Goal: Task Accomplishment & Management: Manage account settings

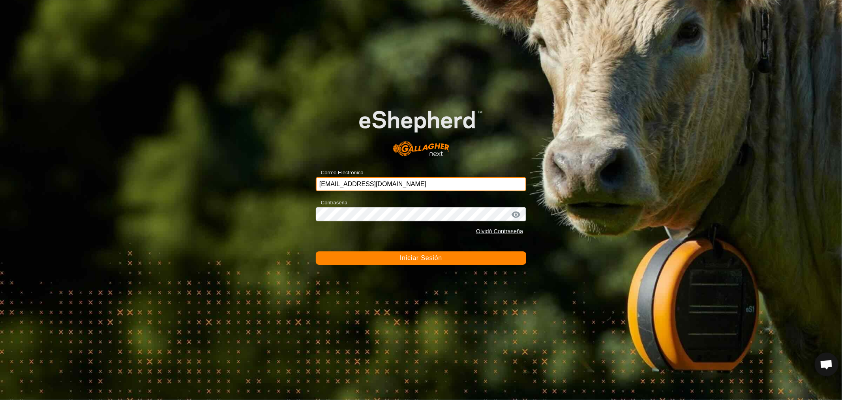
click at [376, 184] on input "[EMAIL_ADDRESS][DOMAIN_NAME]" at bounding box center [421, 184] width 210 height 14
click at [412, 177] on input "[EMAIL_ADDRESS][DOMAIN_NAME]" at bounding box center [421, 184] width 210 height 14
click at [416, 181] on input "[EMAIL_ADDRESS][DOMAIN_NAME]" at bounding box center [421, 184] width 210 height 14
click at [366, 246] on form "Correo Electrónico [EMAIL_ADDRESS][DOMAIN_NAME] Contraseña Olvidó Contraseña In…" at bounding box center [421, 179] width 210 height 172
click at [372, 255] on button "Iniciar Sesión" at bounding box center [421, 257] width 210 height 13
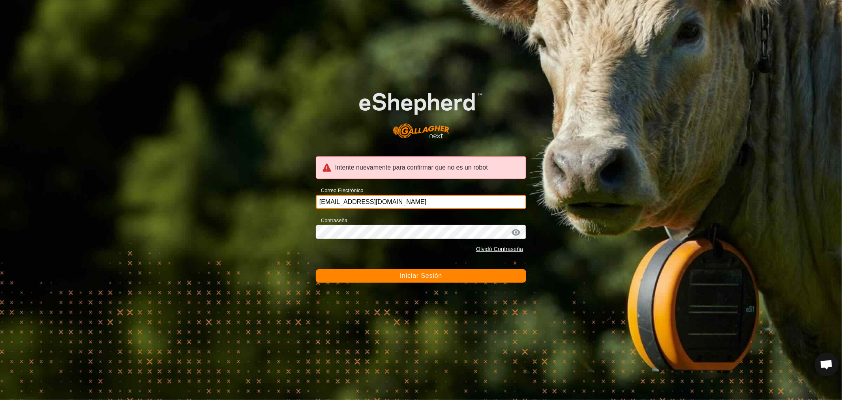
click at [410, 208] on input "[EMAIL_ADDRESS][DOMAIN_NAME]" at bounding box center [421, 202] width 210 height 14
click at [432, 205] on input "[EMAIL_ADDRESS][DOMAIN_NAME]" at bounding box center [421, 202] width 210 height 14
click at [404, 199] on input "[EMAIL_ADDRESS][DOMAIN_NAME]" at bounding box center [421, 202] width 210 height 14
click at [344, 196] on input "[EMAIL_ADDRESS][DOMAIN_NAME]" at bounding box center [421, 202] width 210 height 14
click at [426, 206] on input "[EMAIL_ADDRESS][DOMAIN_NAME]" at bounding box center [421, 202] width 210 height 14
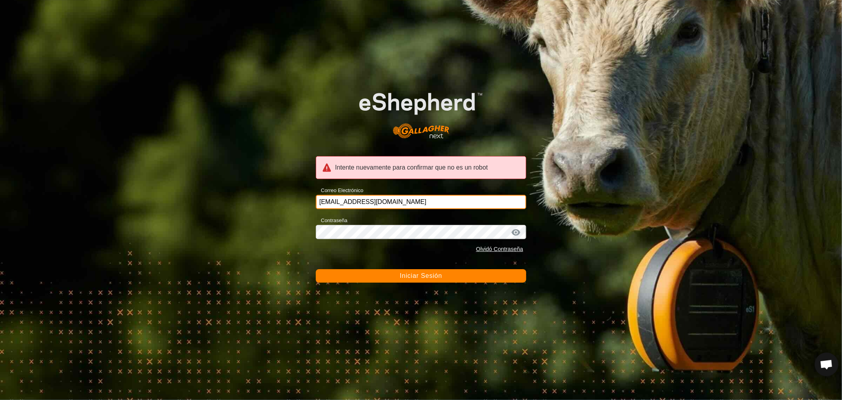
click at [415, 207] on input "[EMAIL_ADDRESS][DOMAIN_NAME]" at bounding box center [421, 202] width 210 height 14
drag, startPoint x: 415, startPoint y: 207, endPoint x: 172, endPoint y: 218, distance: 243.1
click at [172, 218] on div "Intente nuevamente para confirmar que no es un robot Correo Electrónico [EMAIL_…" at bounding box center [421, 200] width 842 height 400
type input "[EMAIL_ADDRESS][DOMAIN_NAME]"
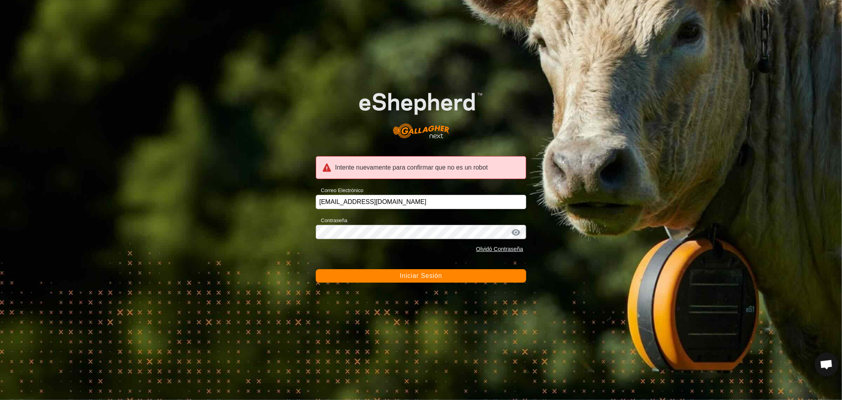
click at [391, 279] on button "Iniciar Sesión" at bounding box center [421, 275] width 210 height 13
click at [425, 280] on button "Iniciar Sesión" at bounding box center [421, 275] width 210 height 13
